Goal: Use online tool/utility: Utilize a website feature to perform a specific function

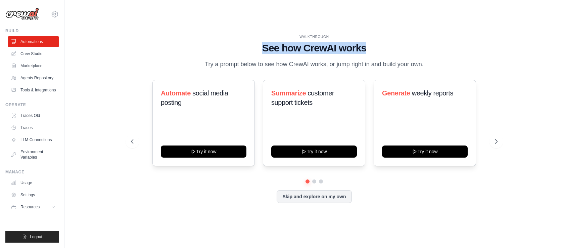
drag, startPoint x: 261, startPoint y: 43, endPoint x: 369, endPoint y: 45, distance: 107.4
click at [369, 45] on h1 "See how CrewAI works" at bounding box center [314, 48] width 366 height 12
click at [267, 42] on h1 "See how CrewAI works" at bounding box center [314, 48] width 366 height 12
drag, startPoint x: 262, startPoint y: 42, endPoint x: 367, endPoint y: 41, distance: 105.3
click at [367, 42] on h1 "See how CrewAI works" at bounding box center [314, 48] width 366 height 12
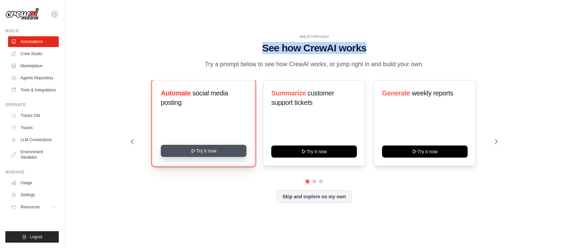
click at [191, 153] on icon at bounding box center [193, 150] width 5 height 5
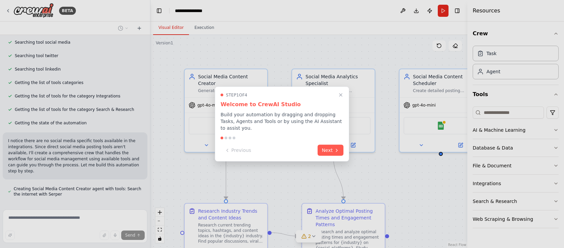
scroll to position [510, 0]
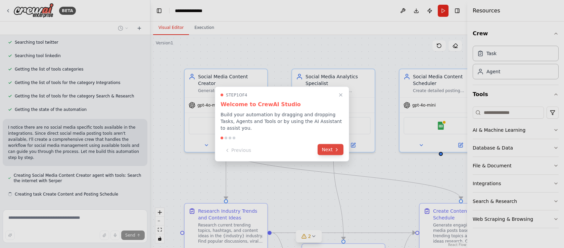
click at [329, 149] on button "Next" at bounding box center [330, 149] width 26 height 11
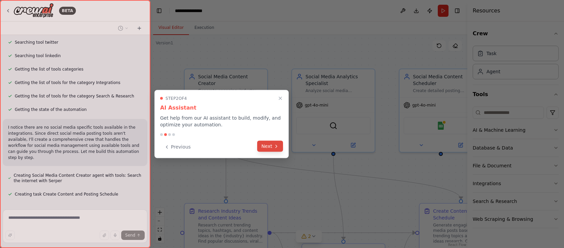
click at [259, 145] on button "Next" at bounding box center [270, 146] width 26 height 11
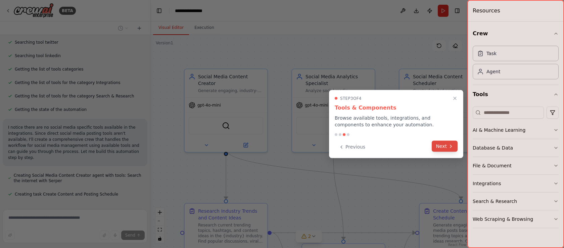
click at [439, 145] on button "Next" at bounding box center [444, 146] width 26 height 11
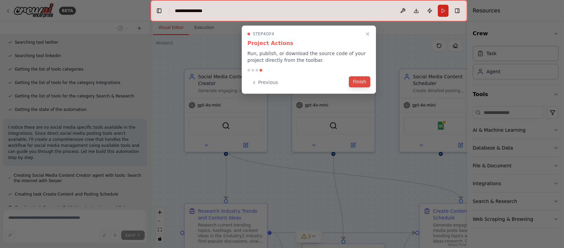
scroll to position [523, 0]
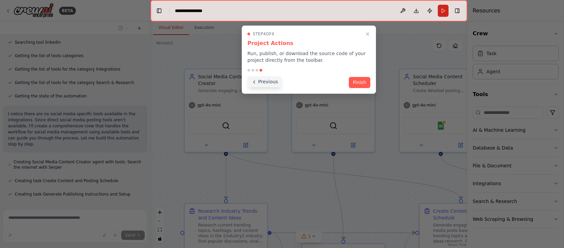
click at [256, 83] on icon at bounding box center [253, 81] width 5 height 5
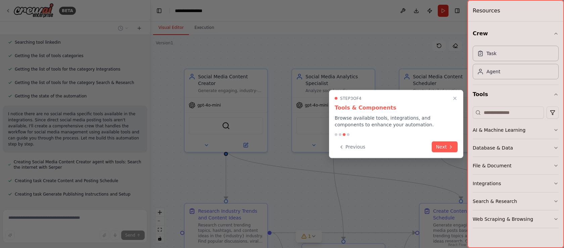
click at [256, 83] on div at bounding box center [282, 124] width 564 height 248
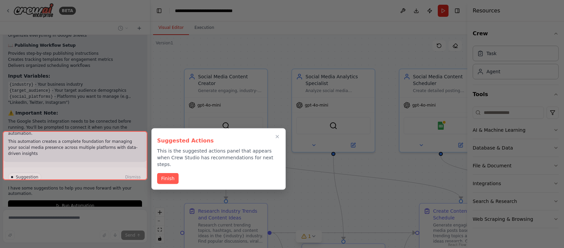
scroll to position [913, 0]
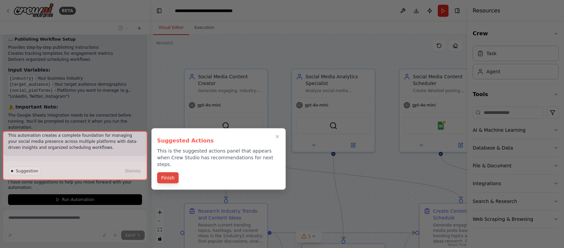
click at [172, 172] on button "Finish" at bounding box center [167, 177] width 21 height 11
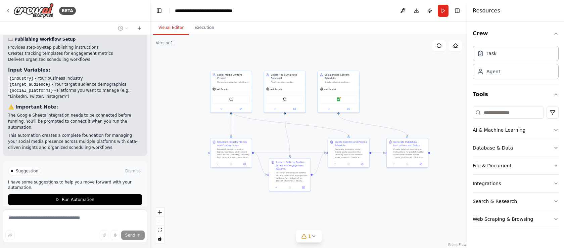
drag, startPoint x: 382, startPoint y: 163, endPoint x: 314, endPoint y: 133, distance: 75.4
click at [314, 133] on div ".deletable-edge-delete-btn { width: 20px; height: 20px; border: 0px solid #ffff…" at bounding box center [308, 141] width 317 height 213
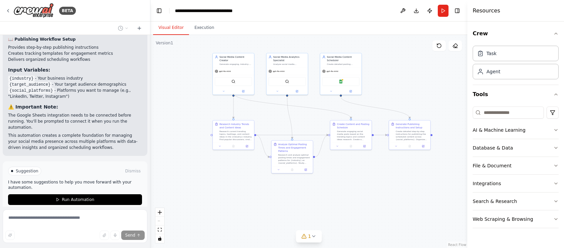
drag, startPoint x: 314, startPoint y: 133, endPoint x: 316, endPoint y: 115, distance: 17.3
click at [316, 115] on div ".deletable-edge-delete-btn { width: 20px; height: 20px; border: 0px solid #ffff…" at bounding box center [308, 141] width 317 height 213
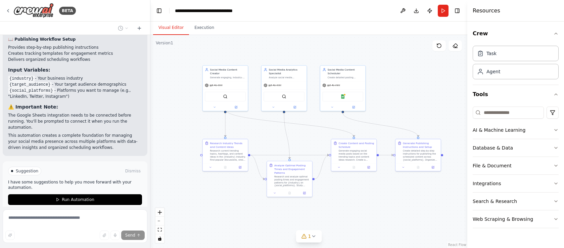
drag, startPoint x: 316, startPoint y: 114, endPoint x: 315, endPoint y: 131, distance: 17.1
click at [315, 131] on div ".deletable-edge-delete-btn { width: 20px; height: 20px; border: 0px solid #ffff…" at bounding box center [308, 141] width 317 height 213
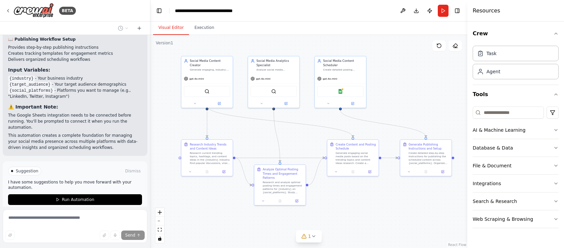
drag, startPoint x: 315, startPoint y: 131, endPoint x: 309, endPoint y: 131, distance: 6.0
click at [309, 131] on div ".deletable-edge-delete-btn { width: 20px; height: 20px; border: 0px solid #ffff…" at bounding box center [308, 141] width 317 height 213
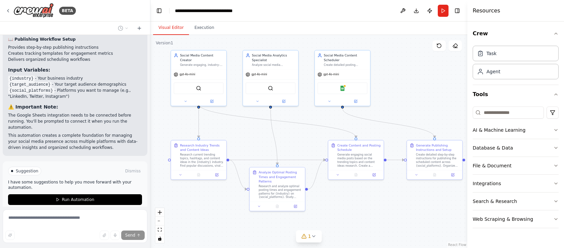
click at [301, 135] on div ".deletable-edge-delete-btn { width: 20px; height: 20px; border: 0px solid #ffff…" at bounding box center [308, 141] width 317 height 213
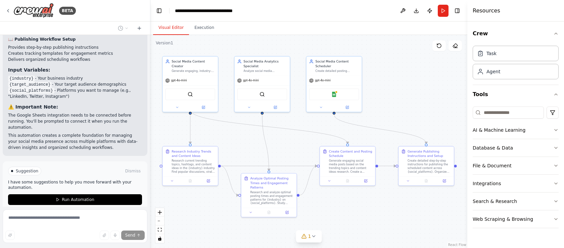
drag, startPoint x: 301, startPoint y: 135, endPoint x: 293, endPoint y: 140, distance: 9.7
click at [293, 140] on div ".deletable-edge-delete-btn { width: 20px; height: 20px; border: 0px solid #ffff…" at bounding box center [308, 141] width 317 height 213
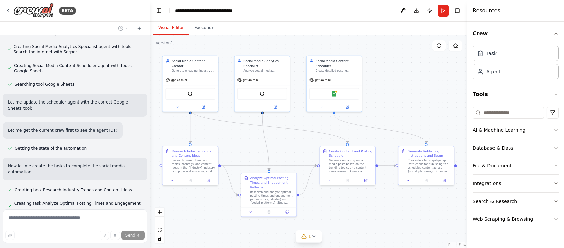
scroll to position [0, 0]
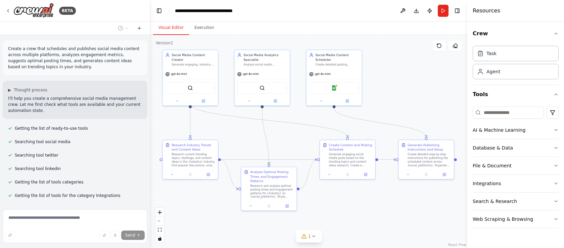
drag, startPoint x: 425, startPoint y: 93, endPoint x: 425, endPoint y: 87, distance: 6.0
click at [425, 87] on div ".deletable-edge-delete-btn { width: 20px; height: 20px; border: 0px solid #ffff…" at bounding box center [308, 141] width 317 height 213
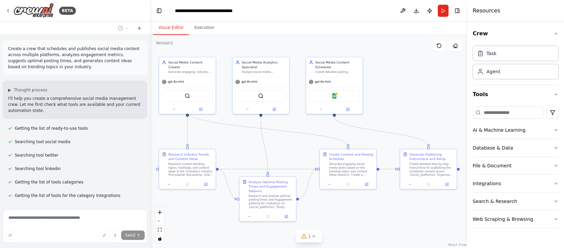
drag, startPoint x: 353, startPoint y: 121, endPoint x: 354, endPoint y: 130, distance: 8.7
click at [354, 130] on div ".deletable-edge-delete-btn { width: 20px; height: 20px; border: 0px solid #ffff…" at bounding box center [308, 141] width 317 height 213
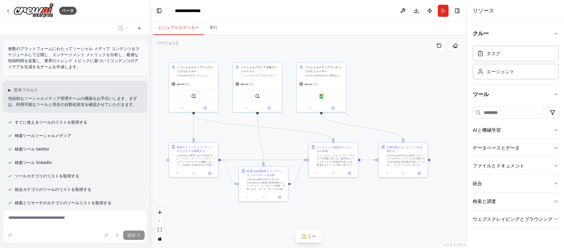
click at [159, 55] on div ".deletable-edge-delete-btn { width: 20px; height: 20px; border: 0px solid #ffff…" at bounding box center [308, 141] width 317 height 213
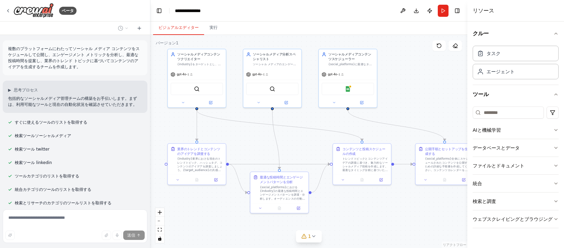
drag, startPoint x: 167, startPoint y: 108, endPoint x: 164, endPoint y: 98, distance: 10.3
click at [164, 98] on div ".deletable-edge-delete-btn { width: 20px; height: 20px; border: 0px solid #ffff…" at bounding box center [308, 141] width 317 height 213
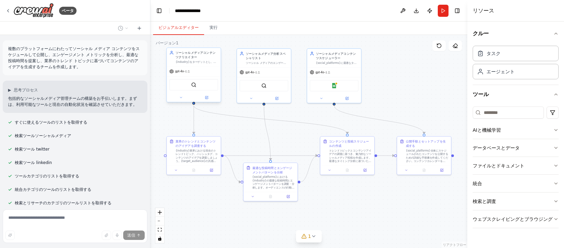
click at [205, 68] on div "gpt-4o-ミニ" at bounding box center [194, 71] width 54 height 10
click at [203, 71] on div "gpt-4o-ミニ" at bounding box center [194, 71] width 54 height 10
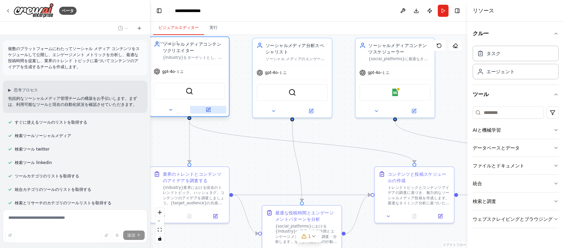
click at [207, 109] on icon at bounding box center [208, 110] width 4 height 4
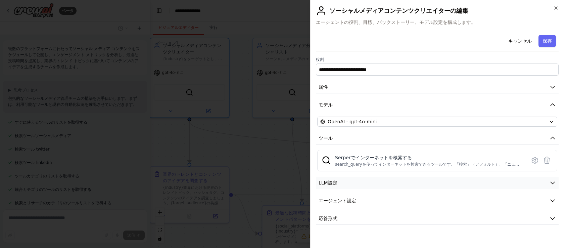
click at [343, 188] on button "LLM設定" at bounding box center [437, 182] width 243 height 12
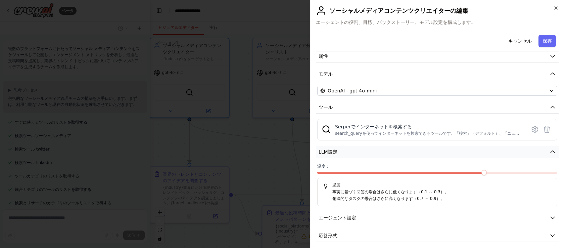
scroll to position [36, 0]
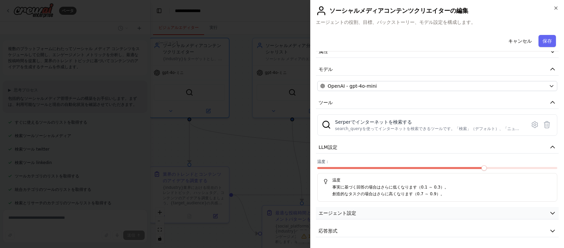
click at [350, 212] on font "エージェント設定" at bounding box center [337, 212] width 38 height 5
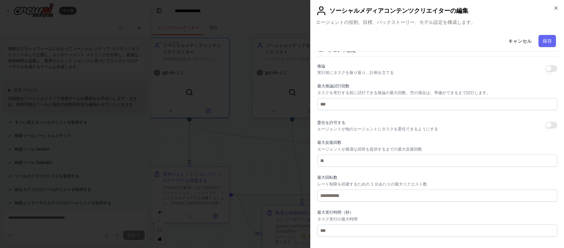
scroll to position [215, 0]
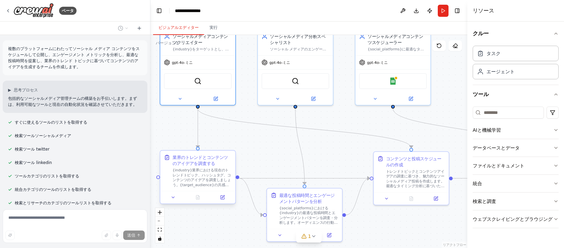
click at [215, 178] on font "{industry}業界における現在のトレンドトピック、ハッシュタグ、コンテンツのアイデアを調査しましょう。{target_audience}の共感を呼ぶ人気…" at bounding box center [201, 192] width 58 height 48
click at [211, 85] on div "SerperDevTool" at bounding box center [198, 80] width 68 height 16
click at [216, 96] on icon at bounding box center [216, 96] width 3 height 3
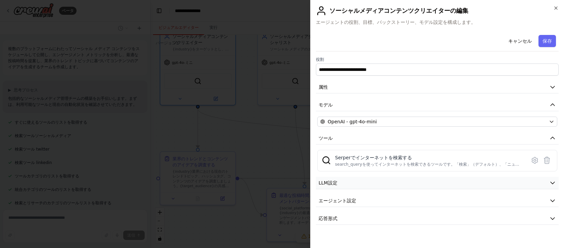
click at [354, 178] on button "LLM設定" at bounding box center [437, 182] width 243 height 12
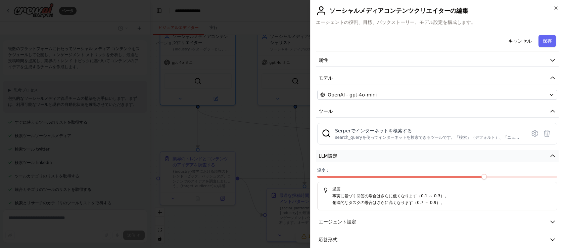
scroll to position [36, 0]
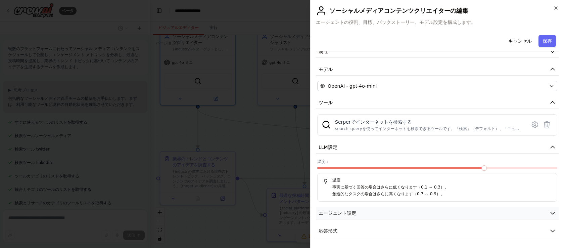
click at [355, 213] on font "エージェント設定" at bounding box center [337, 212] width 38 height 5
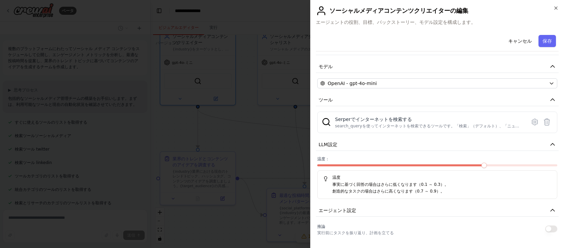
scroll to position [0, 0]
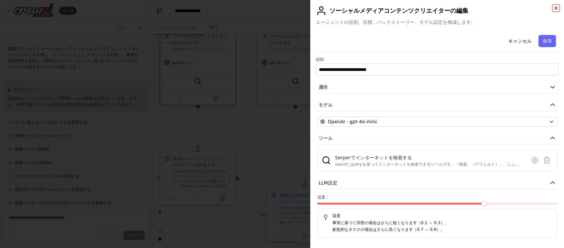
click at [554, 7] on icon "button" at bounding box center [555, 7] width 5 height 5
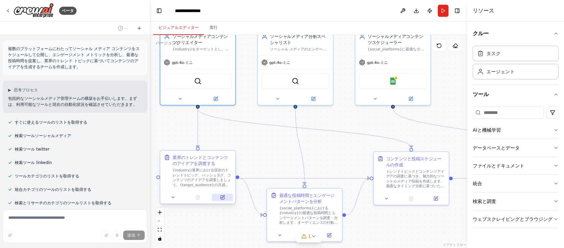
click at [223, 197] on icon at bounding box center [222, 196] width 3 height 3
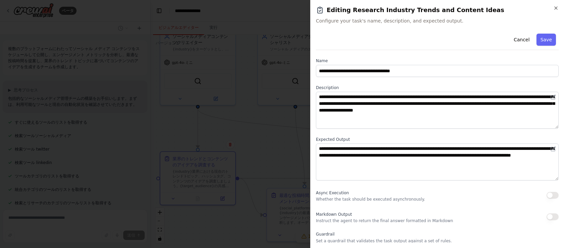
click at [367, 42] on div "Cancel Save" at bounding box center [437, 40] width 243 height 19
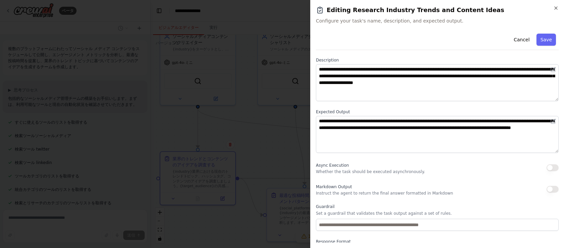
scroll to position [8, 0]
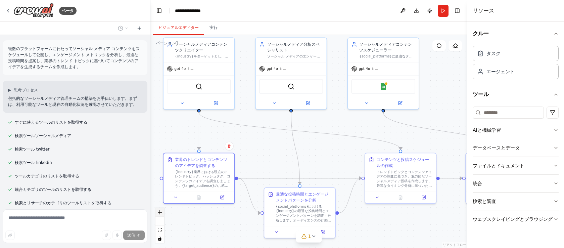
click at [160, 214] on button "ズームイン" at bounding box center [159, 212] width 9 height 9
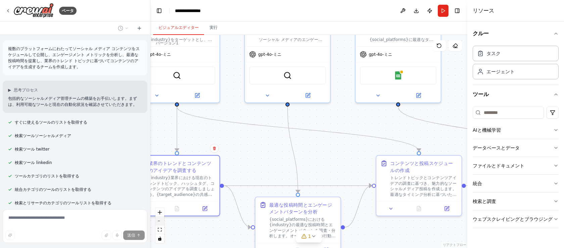
click at [159, 220] on icon "ズームアウト" at bounding box center [160, 220] width 4 height 1
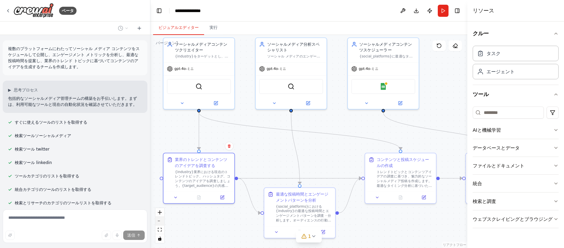
click at [159, 220] on icon "ズームアウト" at bounding box center [160, 220] width 4 height 1
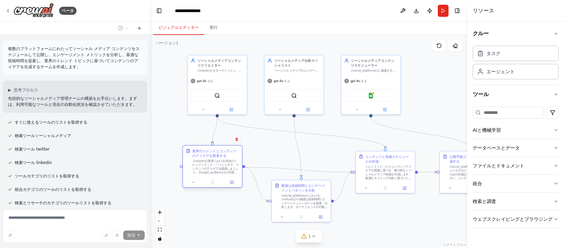
drag, startPoint x: 189, startPoint y: 192, endPoint x: 183, endPoint y: 187, distance: 8.1
click at [183, 187] on div "業界のトレンドとコンテンツのアイデアを調査する {industry}業界における現在のトレンドトピック、ハッシュタグ、コンテンツのアイデアを調査しましょう。{…" at bounding box center [212, 166] width 60 height 43
drag, startPoint x: 183, startPoint y: 187, endPoint x: 188, endPoint y: 182, distance: 6.6
click at [188, 182] on div "業界のトレンドとコンテンツのアイデアを調査する {industry}業界における現在のトレンドトピック、ハッシュタグ、コンテンツのアイデアを調査しましょう。{…" at bounding box center [217, 161] width 60 height 43
click at [214, 28] on font "実行" at bounding box center [213, 27] width 8 height 5
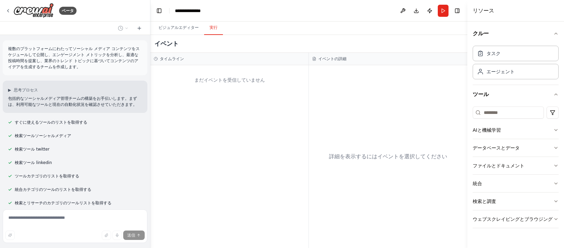
click at [228, 89] on div "まだイベントを受信して​​いません" at bounding box center [229, 79] width 151 height 23
click at [442, 12] on button "走る" at bounding box center [442, 11] width 11 height 12
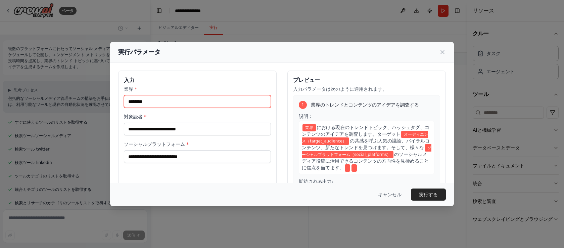
click at [164, 103] on input "業界 *" at bounding box center [197, 101] width 147 height 13
click at [156, 103] on input "業界 *" at bounding box center [197, 101] width 147 height 13
drag, startPoint x: 356, startPoint y: 54, endPoint x: 359, endPoint y: 35, distance: 19.4
click at [359, 35] on div "実行パラメータ 入力 業界 * 対象読者 * ソーシャルプラットフォーム * プレビュー 入力パラメータは次のように適用されます。 1 業界のトレンドとコンテ…" at bounding box center [282, 124] width 564 height 248
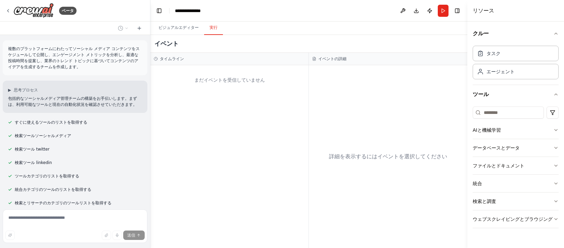
click at [442, 7] on button "走る" at bounding box center [442, 11] width 11 height 12
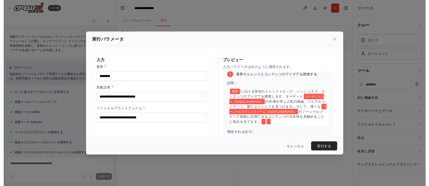
scroll to position [7, 0]
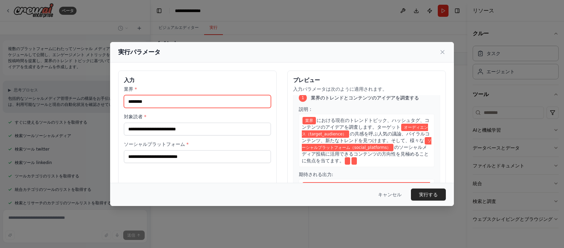
click at [162, 99] on input "業界 *" at bounding box center [197, 101] width 147 height 13
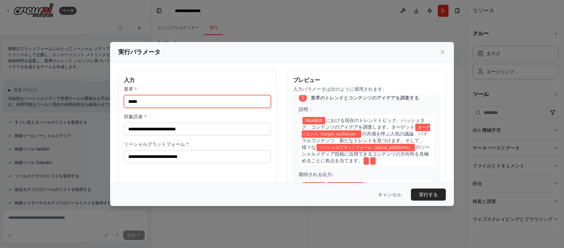
type input "*****"
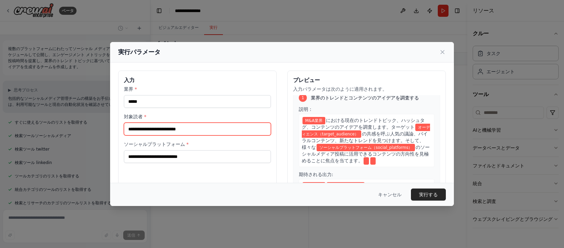
click at [152, 127] on input "対象読者 *" at bounding box center [197, 128] width 147 height 13
type input "*"
type input "*******"
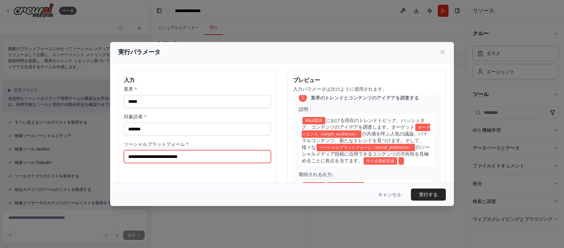
click at [155, 157] on input "ソーシャルプラットフォーム *" at bounding box center [197, 156] width 147 height 13
type input "*"
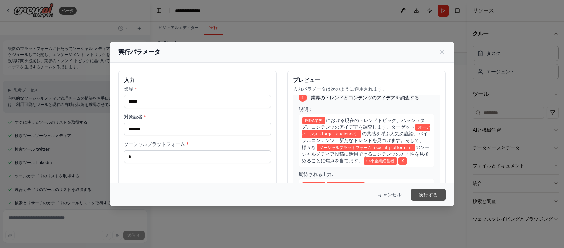
click at [423, 192] on font "実行する" at bounding box center [428, 194] width 19 height 5
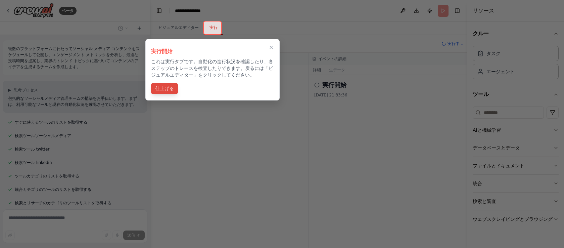
click at [168, 89] on font "仕上げる" at bounding box center [164, 88] width 19 height 5
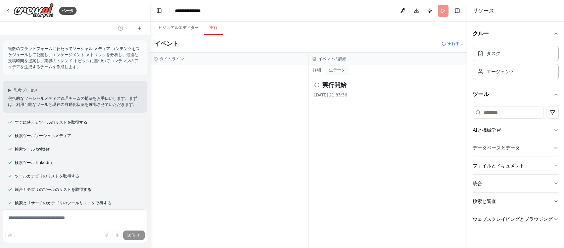
click at [341, 70] on font "生データ" at bounding box center [337, 69] width 16 height 5
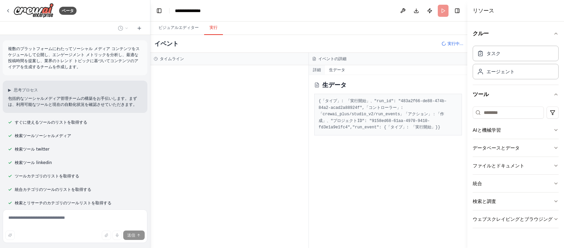
click at [320, 69] on font "詳細" at bounding box center [317, 69] width 8 height 5
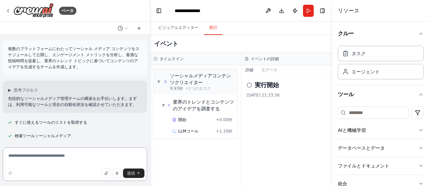
scroll to position [727, 0]
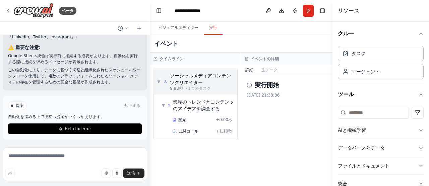
click at [298, 111] on div "実行開始 [DATE] 21:33:36" at bounding box center [287, 130] width 91 height 111
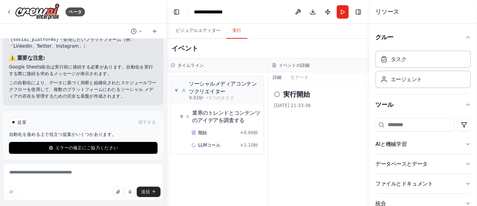
scroll to position [718, 0]
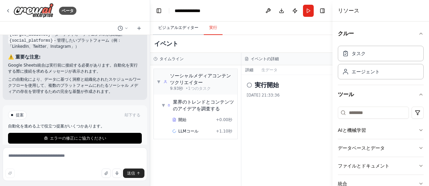
click at [183, 26] on font "ビジュアルエディター" at bounding box center [178, 27] width 40 height 5
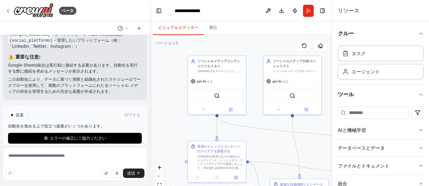
click at [398, 13] on div "リソース" at bounding box center [381, 10] width 97 height 21
click at [282, 44] on div ".deletable-edge-delete-btn { width: 20px; height: 20px; border: 0px solid #ffff…" at bounding box center [241, 119] width 182 height 168
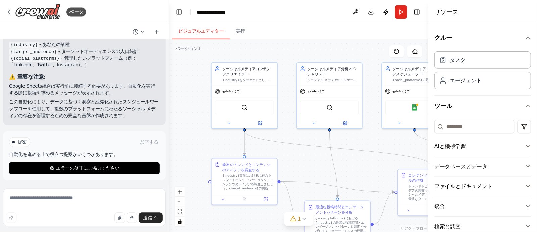
scroll to position [680, 0]
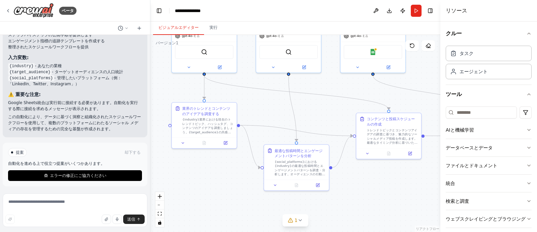
drag, startPoint x: 285, startPoint y: 153, endPoint x: 274, endPoint y: 108, distance: 46.3
click at [274, 108] on div ".deletable-edge-delete-btn { width: 20px; height: 20px; border: 0px solid #ffff…" at bounding box center [295, 133] width 290 height 197
click at [290, 166] on font "{social_platforms}における{industry}の最適な投稿時間とエンゲージメントパターンを調査・分析します。オーディエンスの行動、アクティビ…" at bounding box center [299, 181] width 51 height 46
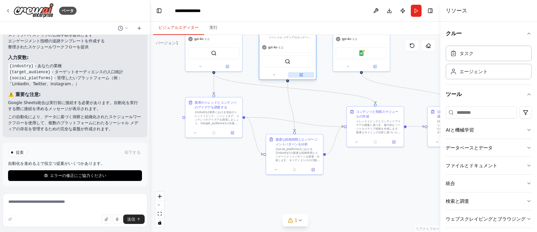
drag, startPoint x: 309, startPoint y: 64, endPoint x: 309, endPoint y: 75, distance: 11.1
click at [309, 75] on button at bounding box center [301, 74] width 26 height 5
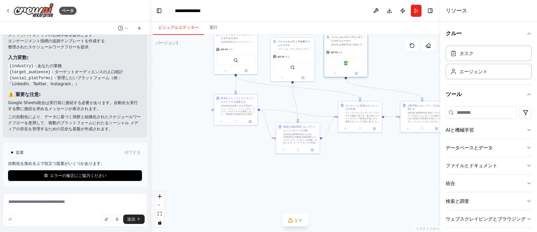
drag, startPoint x: 347, startPoint y: 45, endPoint x: 345, endPoint y: 51, distance: 6.7
click at [345, 51] on div "gpt-4o-ミニ" at bounding box center [346, 52] width 44 height 8
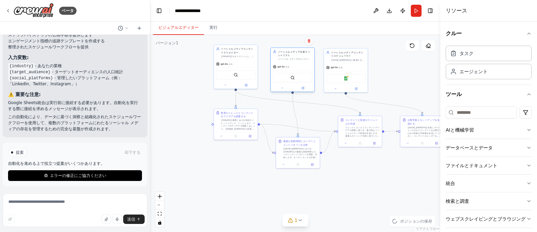
drag, startPoint x: 283, startPoint y: 55, endPoint x: 282, endPoint y: 67, distance: 12.8
click at [282, 68] on div "gpt-4o-ミニ" at bounding box center [281, 67] width 17 height 4
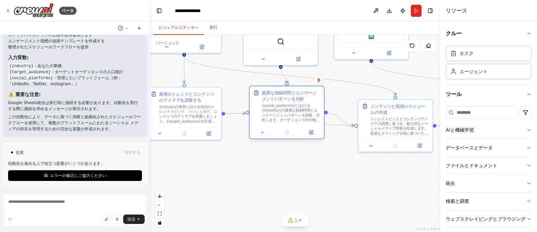
drag, startPoint x: 303, startPoint y: 154, endPoint x: 302, endPoint y: 108, distance: 45.6
click at [302, 108] on font "{social_platforms}における{industry}の最適な投稿時間とエンゲージメントパターンを調査・分析します。オーディエンスの行動、アクティビ…" at bounding box center [291, 129] width 58 height 52
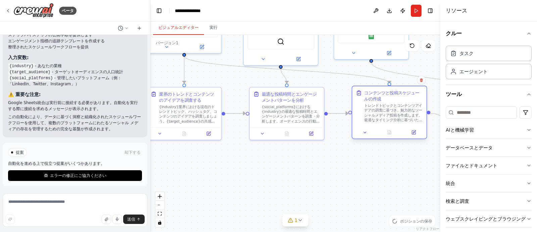
drag, startPoint x: 395, startPoint y: 114, endPoint x: 390, endPoint y: 103, distance: 11.9
click at [390, 103] on div "コンテンツと投稿スケジュールの作成 トレンドトピックとコンテンツアイデアの調査に基づき、魅力的なソーシャルメディア投稿を作成します。最適なタイミング分析に基づ…" at bounding box center [393, 106] width 58 height 33
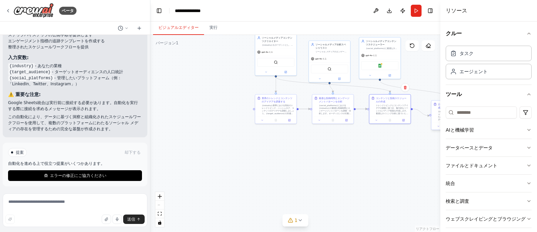
drag, startPoint x: 439, startPoint y: 112, endPoint x: 434, endPoint y: 112, distance: 5.4
click at [433, 112] on div "ベータ 複数のプラットフォームにわたってソーシャル メディア コンテンツをスケジュールして公開し、エンゲージメント メトリックを分析し、最適な投稿時間を提案し…" at bounding box center [268, 116] width 537 height 232
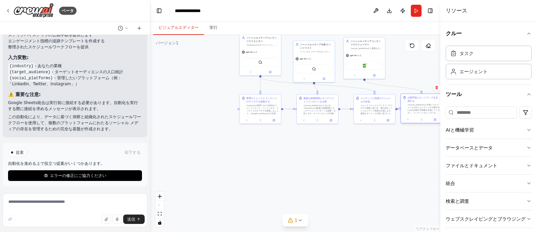
drag, startPoint x: 434, startPoint y: 112, endPoint x: 403, endPoint y: 107, distance: 31.3
click at [403, 107] on div "公開手順とセットアップを生成する {social_platforms}全体にスケジュールされたコンテンツを公開するための詳細な手順書を作成してください。コンテ…" at bounding box center [421, 105] width 37 height 18
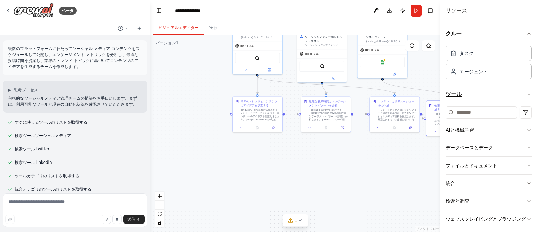
scroll to position [7, 0]
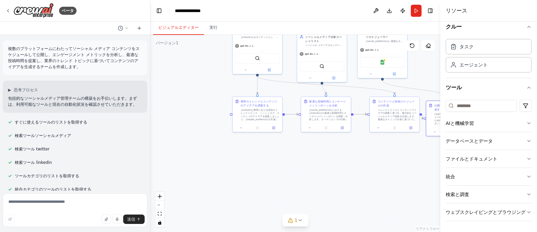
click at [399, 158] on div ".deletable-edge-delete-btn { width: 20px; height: 20px; border: 0px solid #ffff…" at bounding box center [295, 133] width 290 height 197
click at [415, 10] on button "走る" at bounding box center [416, 11] width 11 height 12
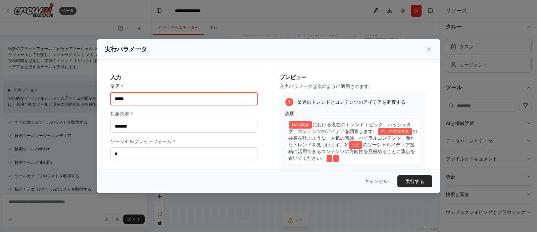
click at [143, 99] on input "*****" at bounding box center [183, 98] width 147 height 13
drag, startPoint x: 143, startPoint y: 100, endPoint x: 112, endPoint y: 97, distance: 30.7
click at [112, 97] on input "*****" at bounding box center [183, 98] width 147 height 13
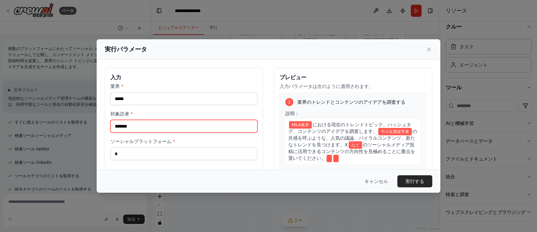
drag, startPoint x: 154, startPoint y: 126, endPoint x: 110, endPoint y: 126, distance: 43.6
click at [110, 126] on input "*******" at bounding box center [183, 126] width 147 height 13
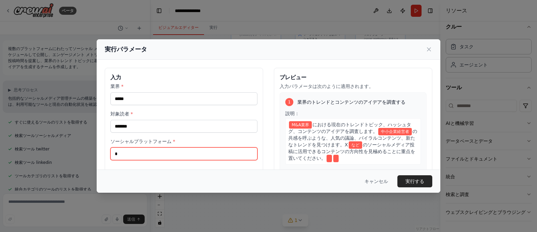
drag, startPoint x: 127, startPoint y: 160, endPoint x: 106, endPoint y: 160, distance: 20.8
click at [106, 160] on div "入力 業界 * ***** 対象読者 * ******* ソーシャルプラットフォーム * *" at bounding box center [184, 147] width 158 height 159
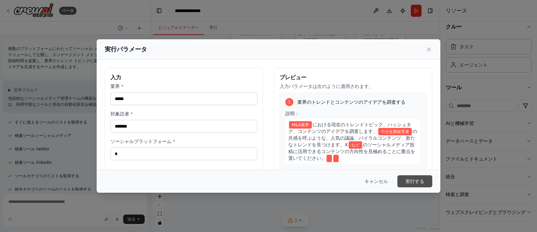
click at [408, 180] on font "実行する" at bounding box center [414, 180] width 19 height 5
